Goal: Transaction & Acquisition: Purchase product/service

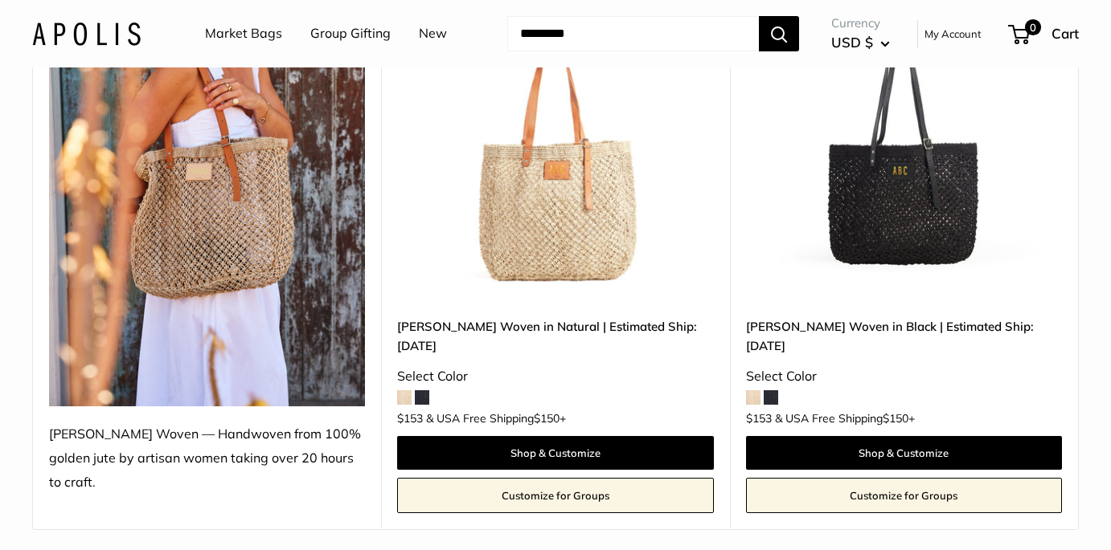
click at [648, 326] on link "[PERSON_NAME] Woven in Natural | Estimated Ship: [DATE]" at bounding box center [555, 336] width 316 height 38
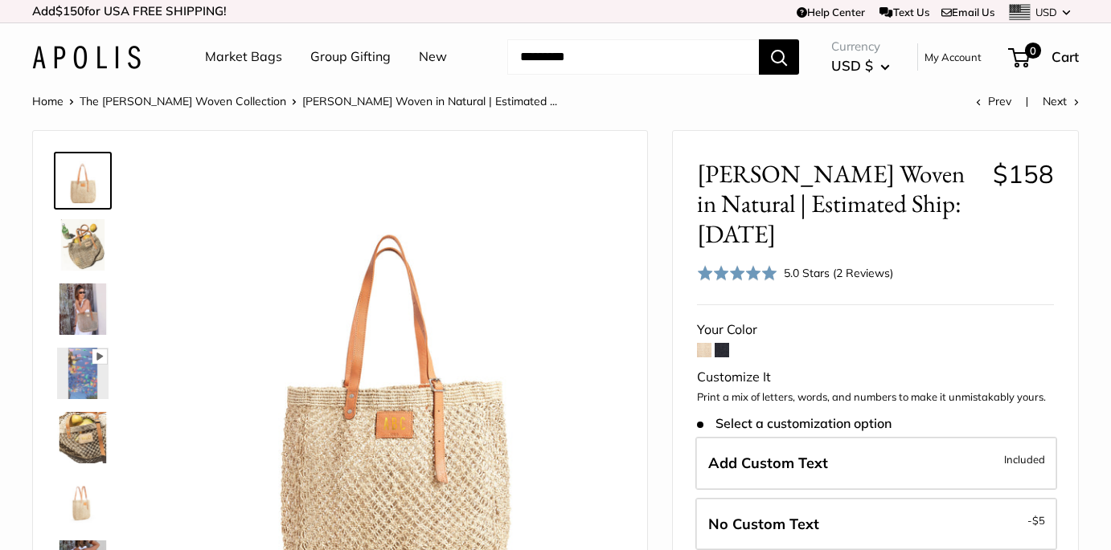
click at [86, 265] on img at bounding box center [82, 244] width 51 height 51
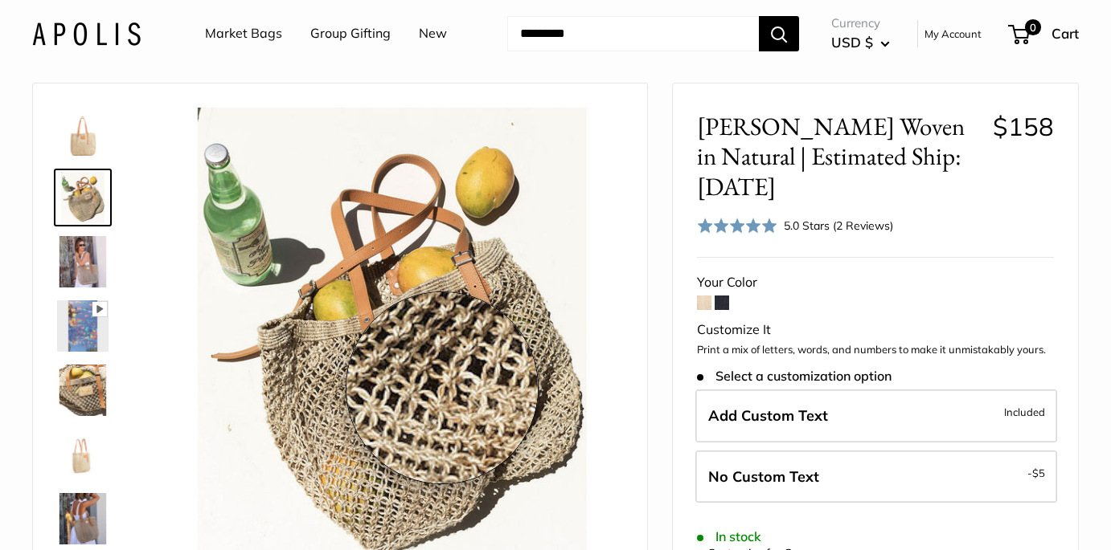
scroll to position [49, 0]
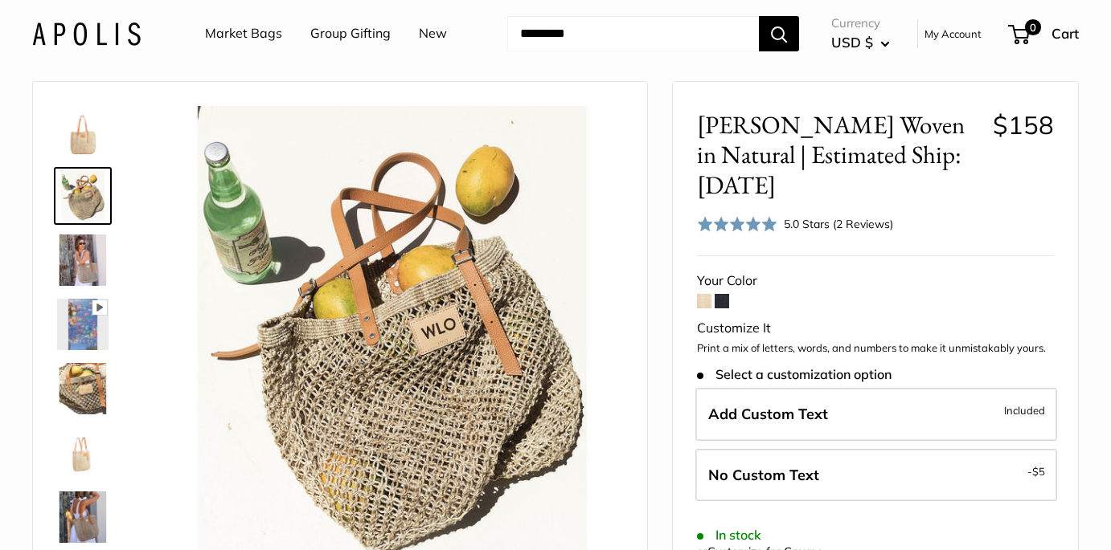
click at [82, 261] on img at bounding box center [82, 260] width 51 height 51
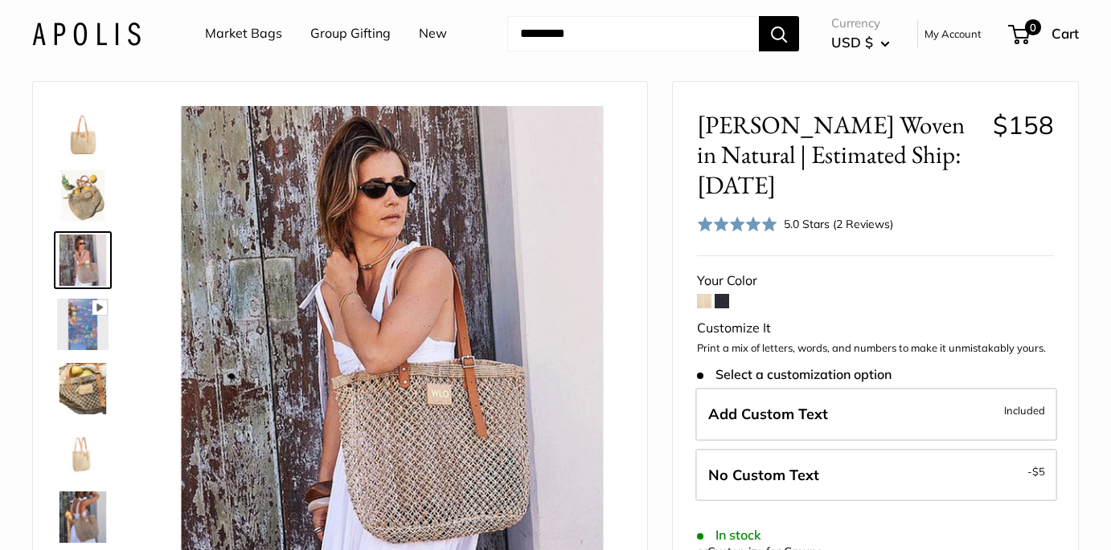
click at [79, 341] on img at bounding box center [82, 324] width 51 height 51
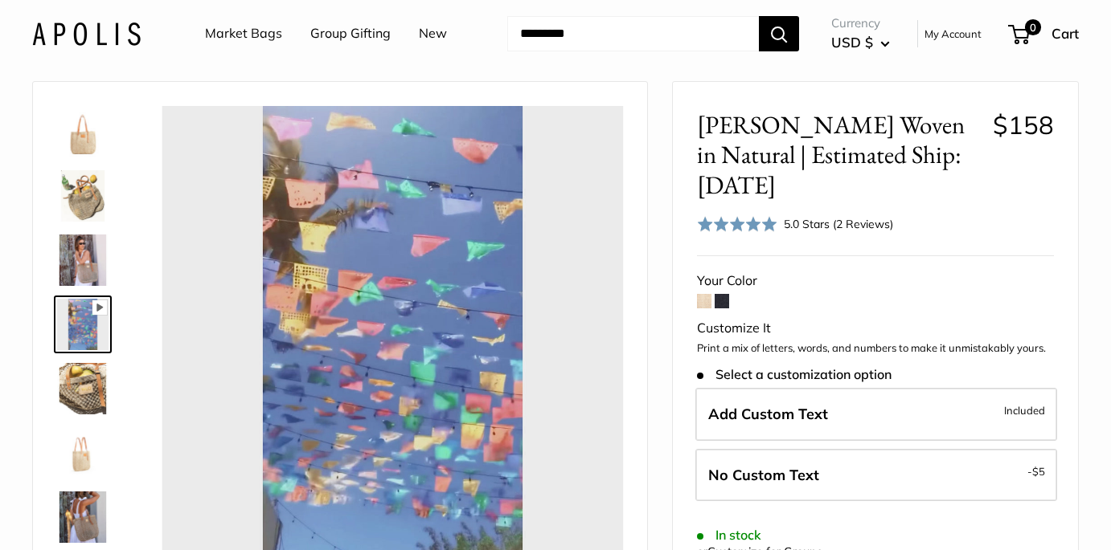
click at [84, 398] on img at bounding box center [82, 388] width 51 height 51
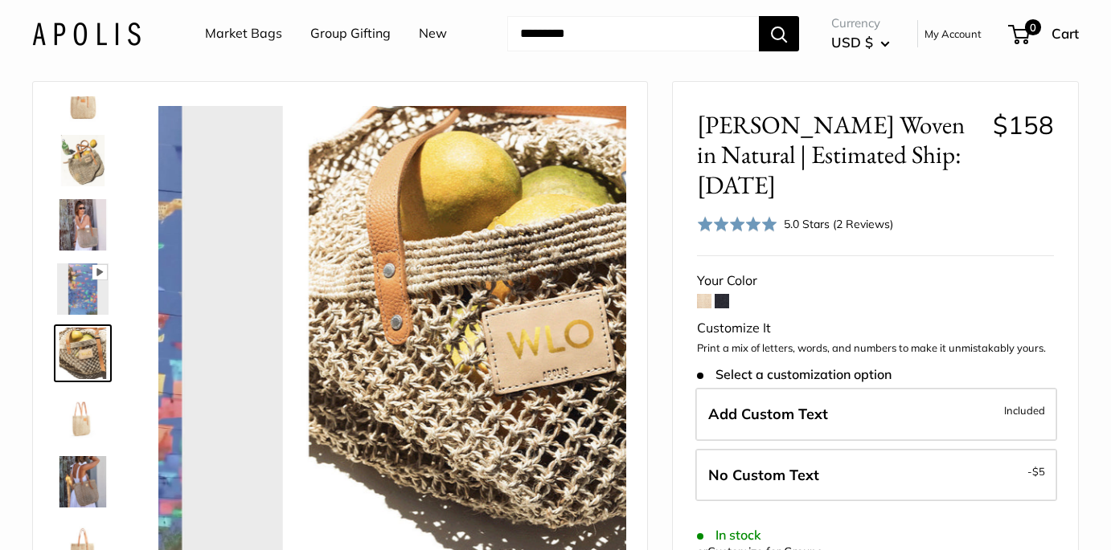
scroll to position [50, 0]
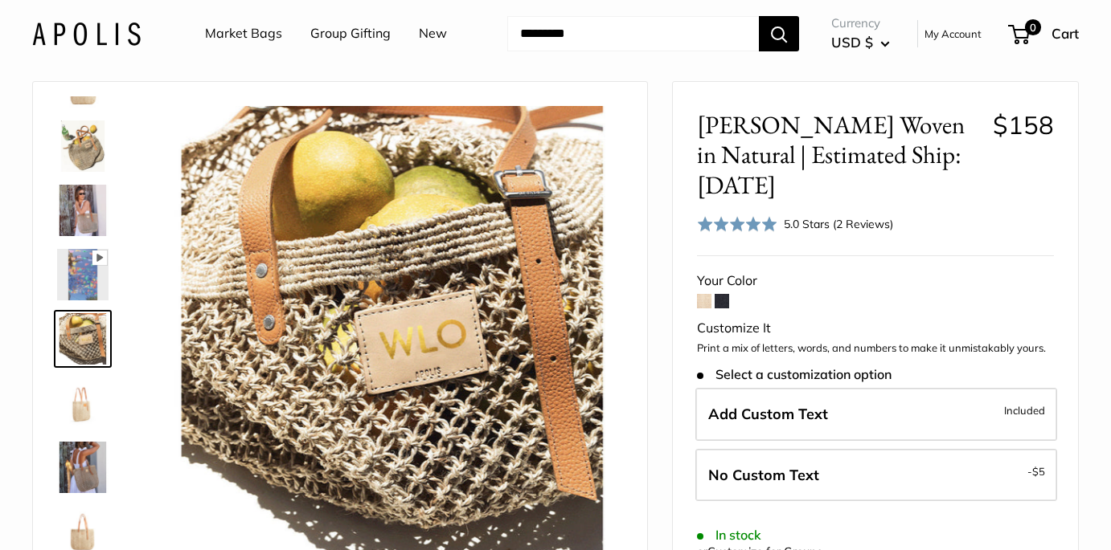
type input "*****"
click at [76, 417] on img at bounding box center [82, 403] width 51 height 51
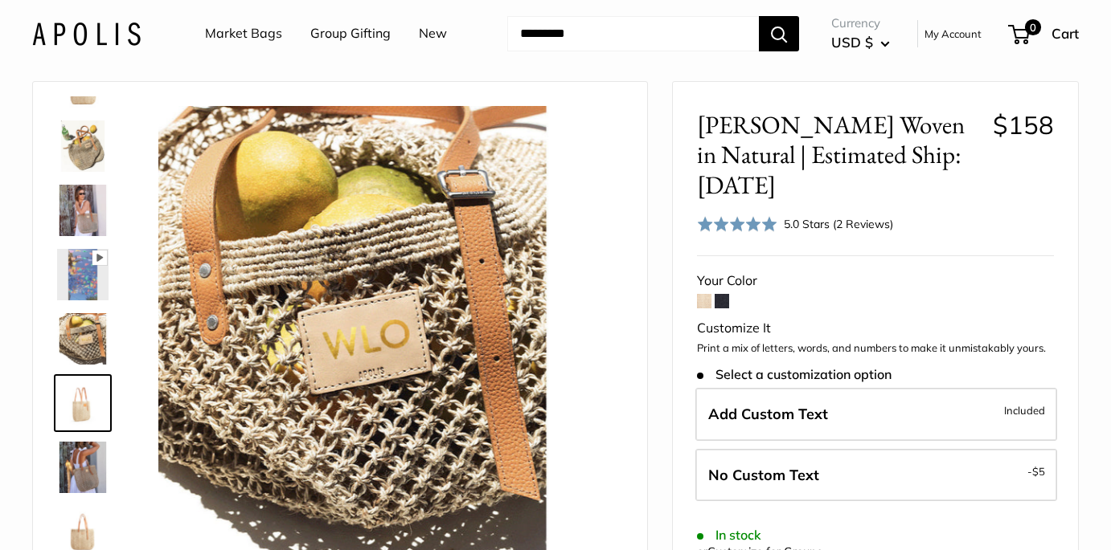
scroll to position [114, 0]
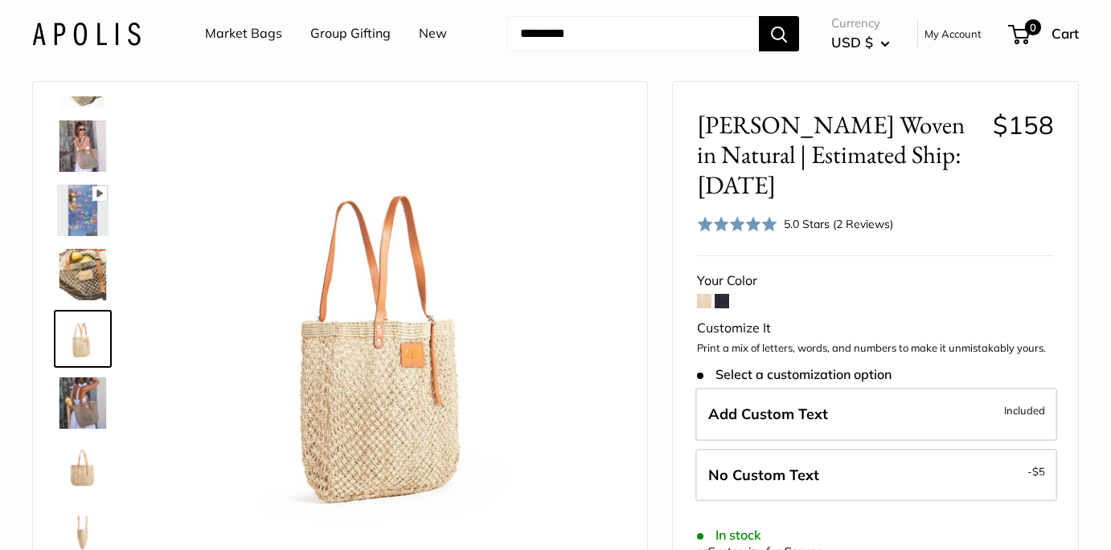
click at [78, 415] on img at bounding box center [82, 403] width 51 height 51
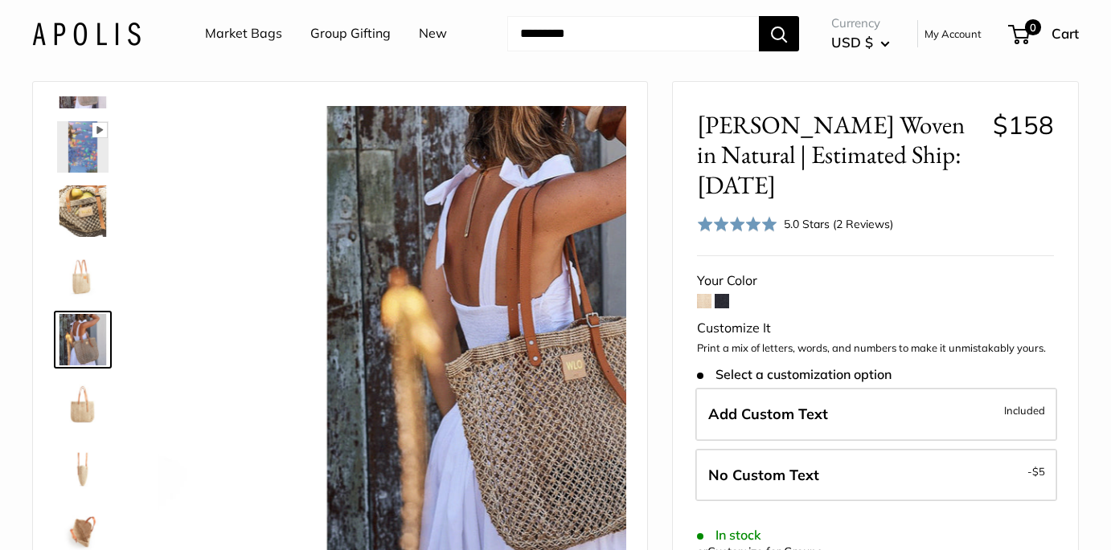
scroll to position [178, 0]
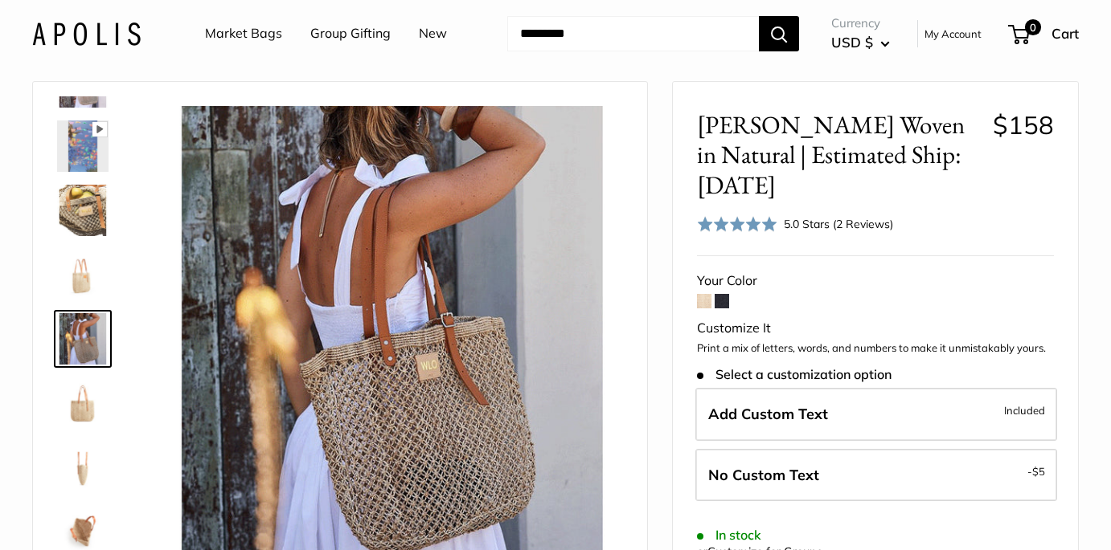
click at [79, 415] on img at bounding box center [82, 403] width 51 height 51
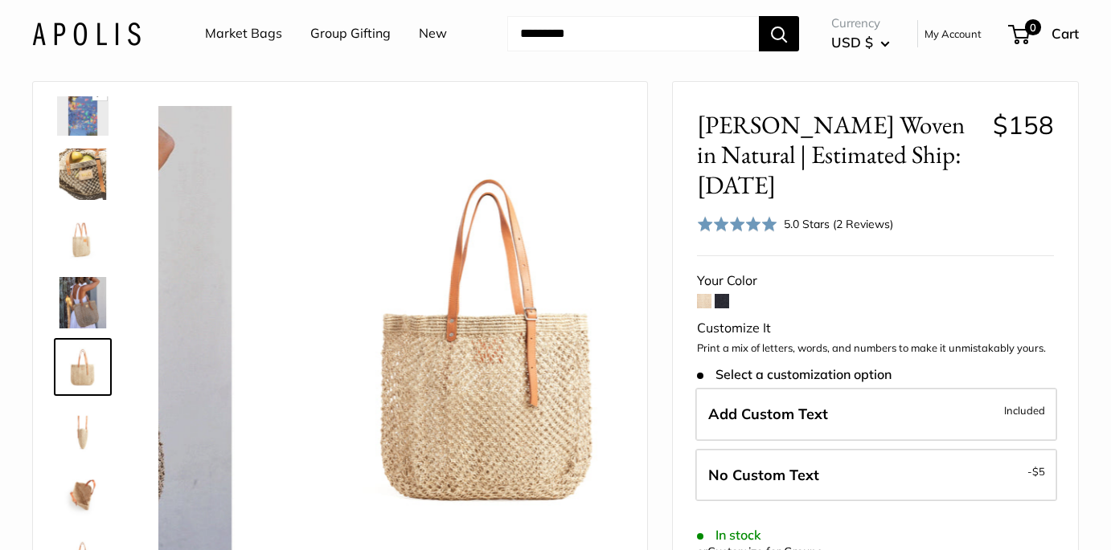
scroll to position [231, 0]
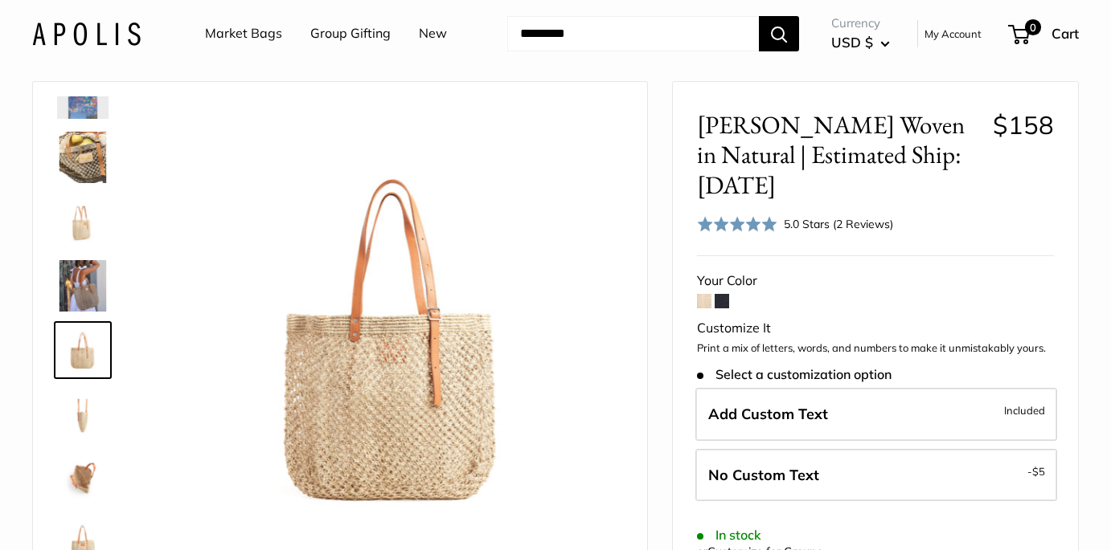
click at [79, 415] on img at bounding box center [82, 414] width 51 height 51
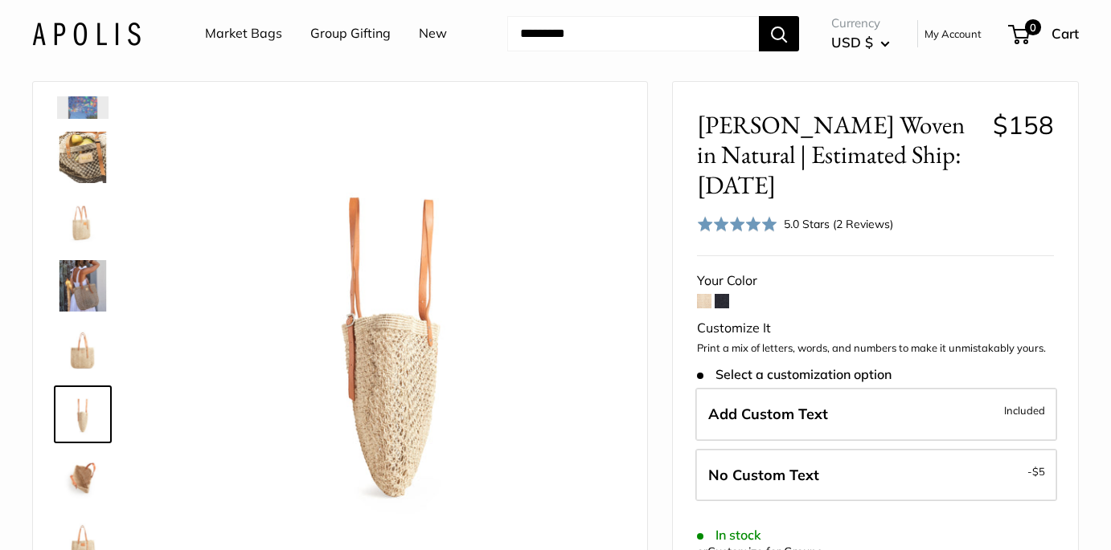
click at [87, 481] on img at bounding box center [82, 478] width 51 height 51
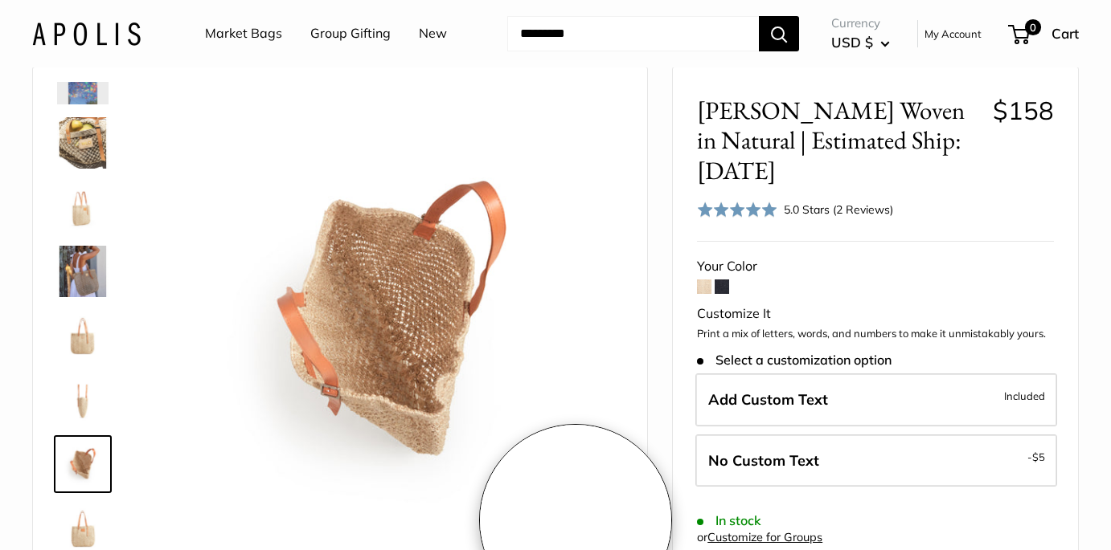
scroll to position [72, 0]
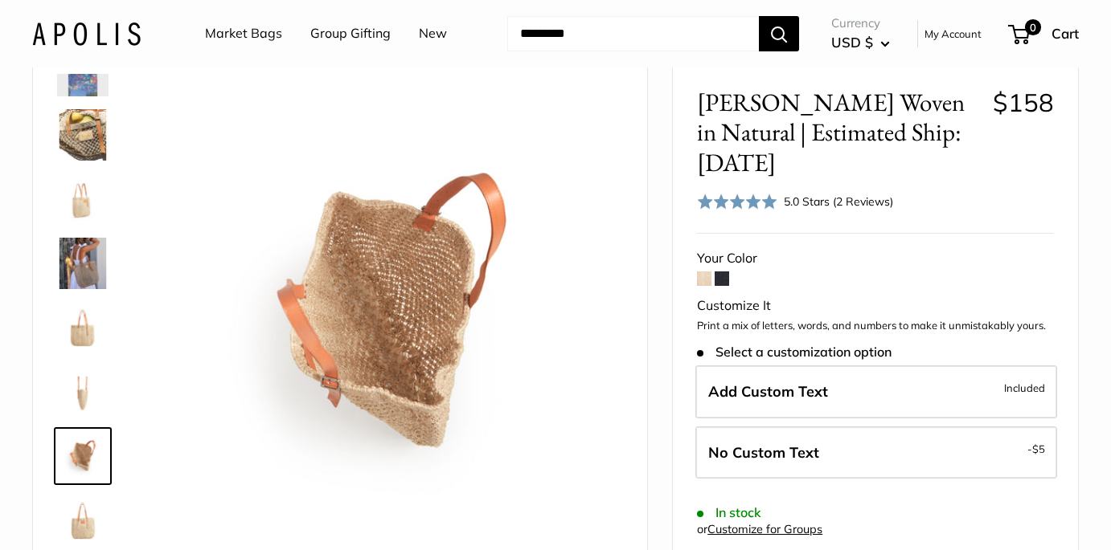
click at [723, 272] on span at bounding box center [721, 279] width 14 height 14
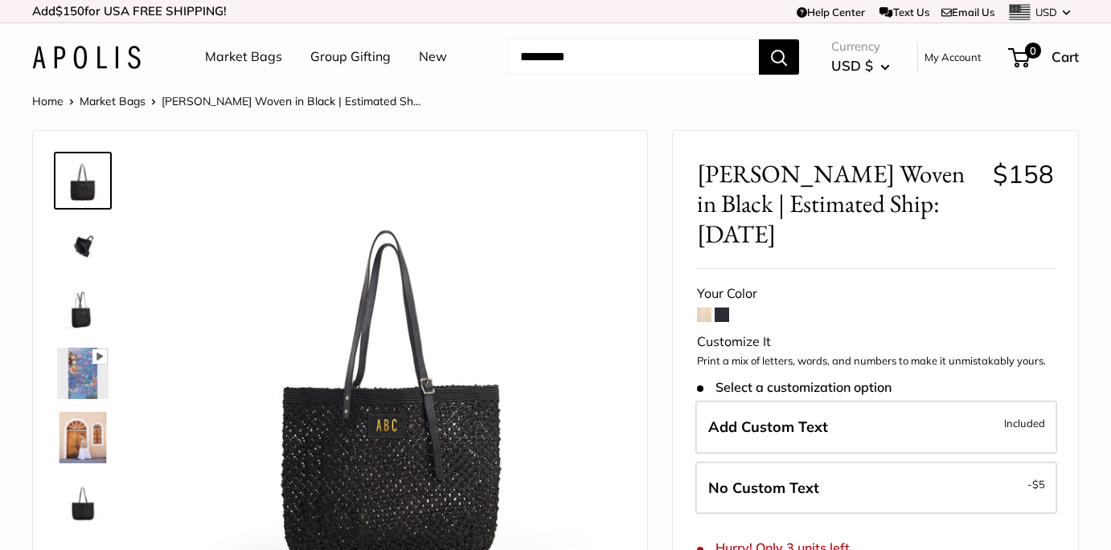
click at [244, 59] on link "Market Bags" at bounding box center [243, 57] width 77 height 24
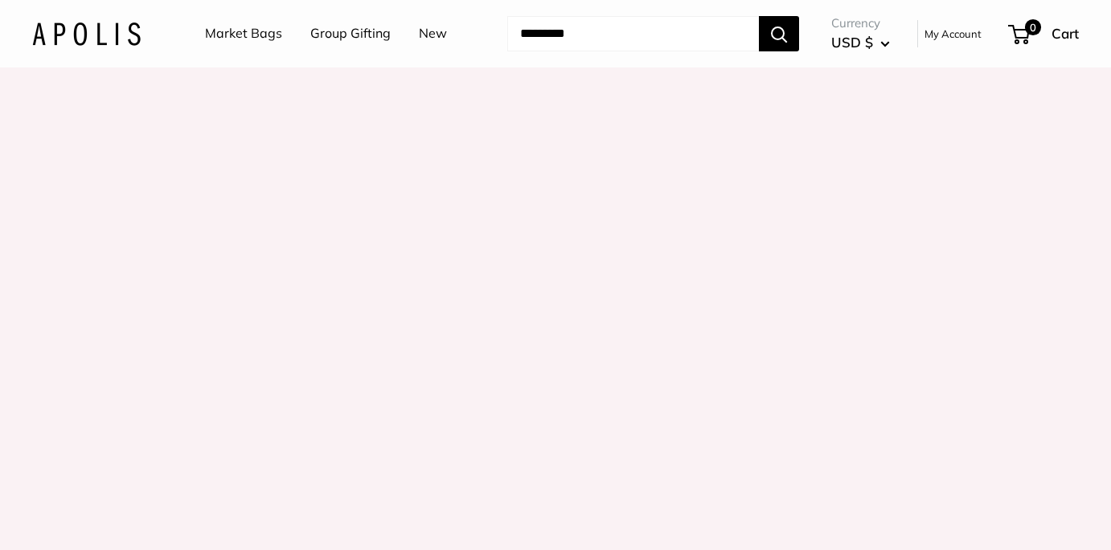
scroll to position [1982, 0]
